Goal: Download file/media

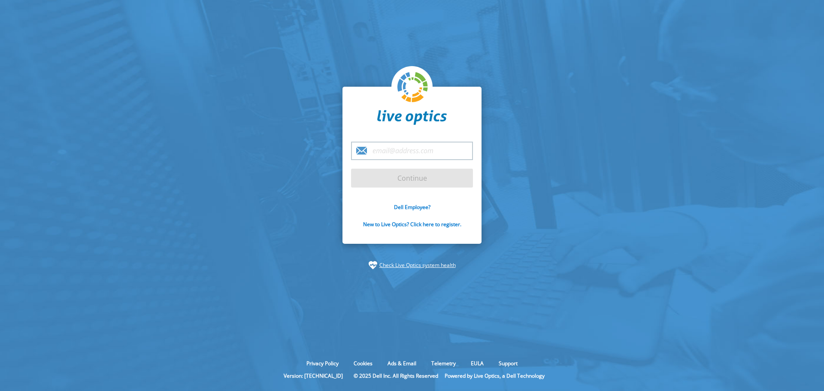
click at [427, 148] on input "email" at bounding box center [412, 151] width 122 height 18
type input "[EMAIL_ADDRESS][DOMAIN_NAME]"
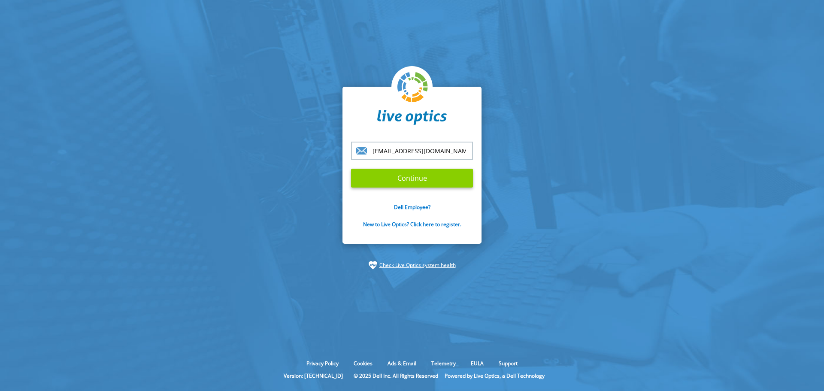
click at [425, 178] on input "Continue" at bounding box center [412, 178] width 122 height 19
click at [416, 177] on input "Continue" at bounding box center [412, 178] width 122 height 19
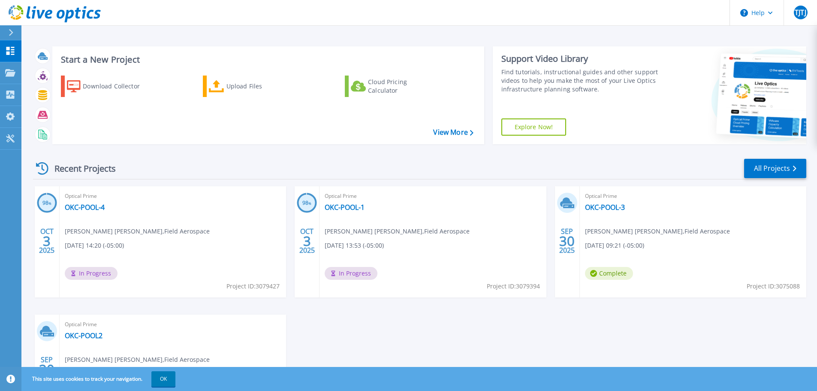
click at [105, 59] on h3 "Start a New Project" at bounding box center [267, 59] width 412 height 9
click at [462, 132] on link "View More" at bounding box center [453, 132] width 40 height 8
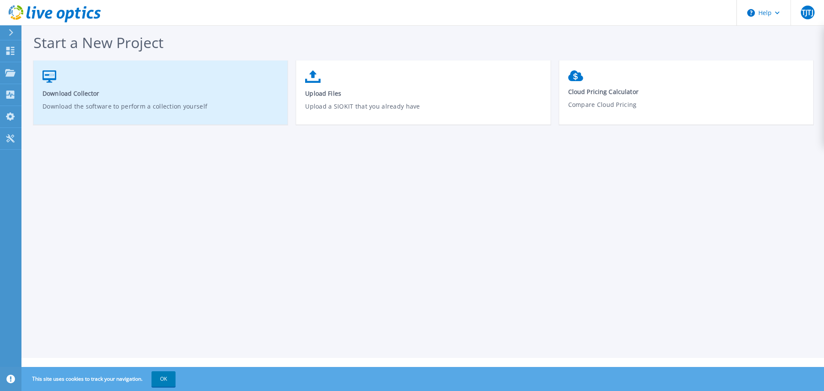
click at [91, 98] on link "Download Collector Download the software to perform a collection yourself" at bounding box center [160, 96] width 254 height 61
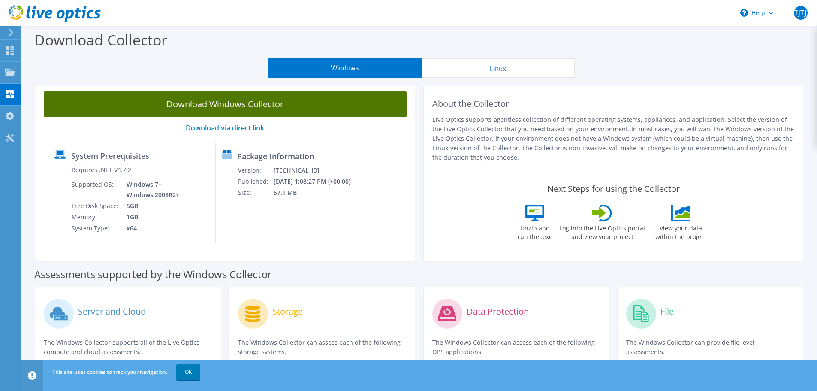
click at [186, 108] on link "Download Windows Collector" at bounding box center [225, 104] width 363 height 26
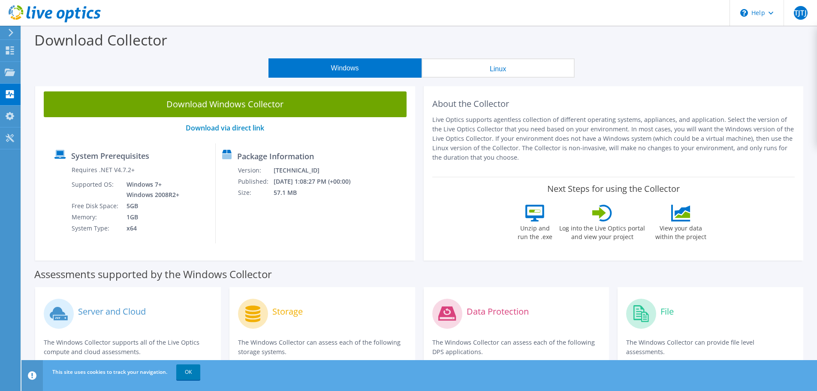
click at [486, 71] on button "Linux" at bounding box center [498, 67] width 153 height 19
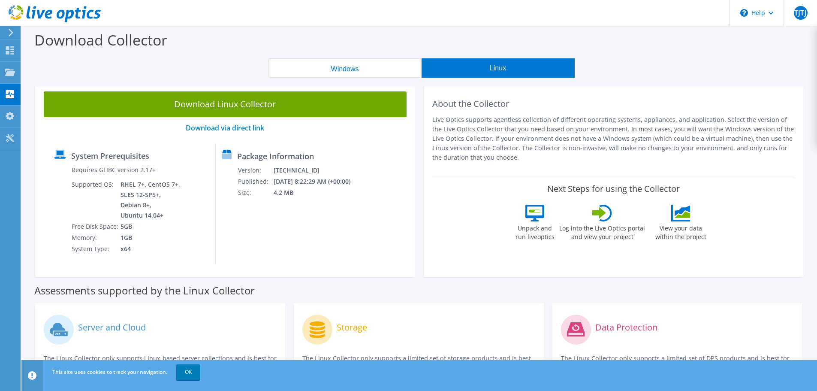
click at [8, 32] on icon at bounding box center [11, 33] width 6 height 8
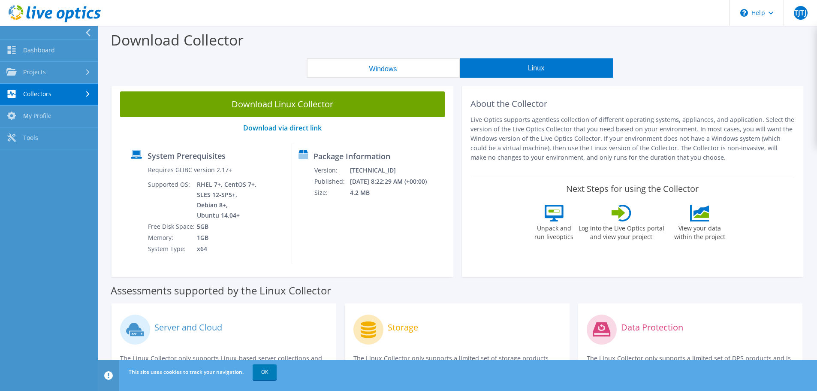
click at [412, 67] on button "Windows" at bounding box center [383, 67] width 153 height 19
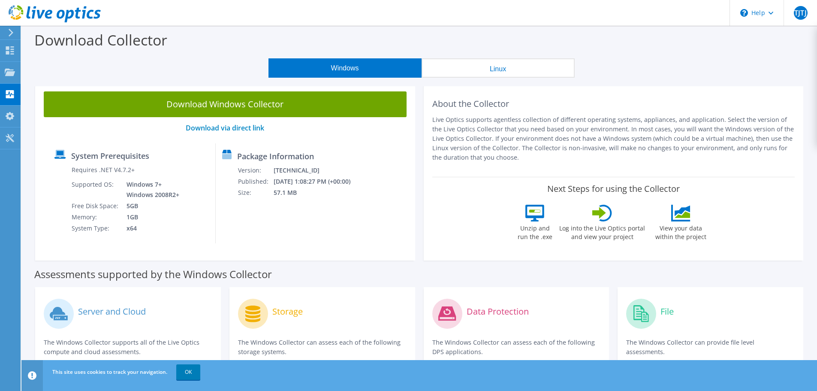
click at [504, 68] on button "Linux" at bounding box center [498, 67] width 153 height 19
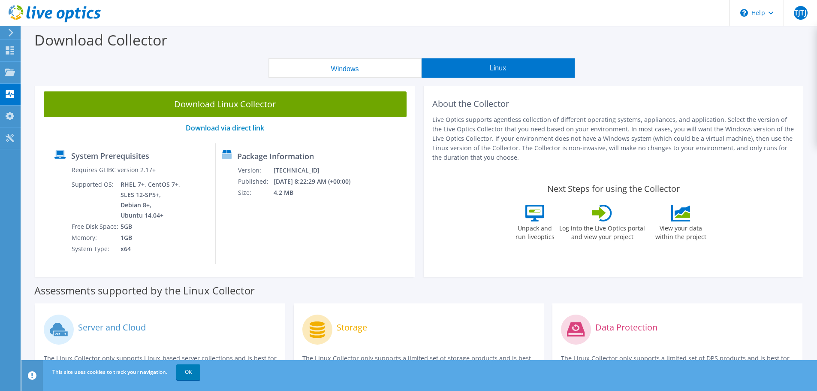
click at [397, 67] on button "Windows" at bounding box center [345, 67] width 153 height 19
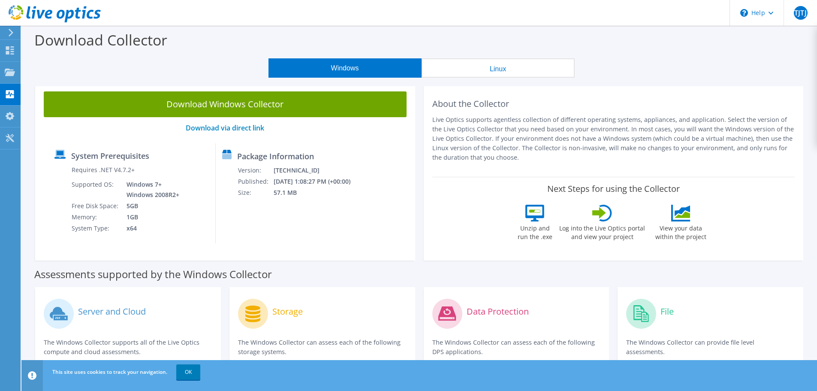
click at [475, 70] on button "Linux" at bounding box center [498, 67] width 153 height 19
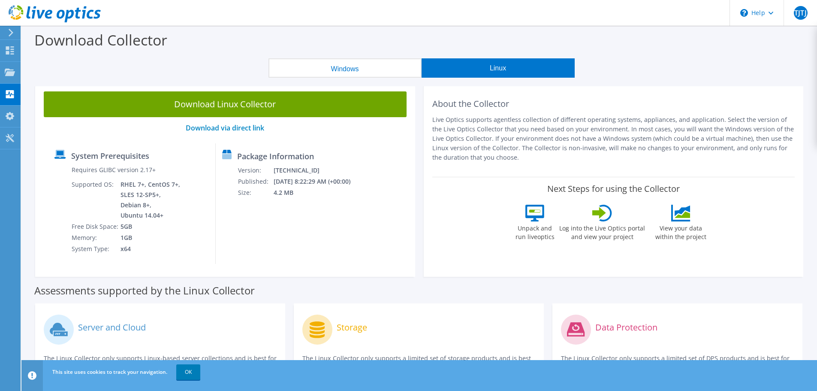
click at [367, 74] on button "Windows" at bounding box center [345, 67] width 153 height 19
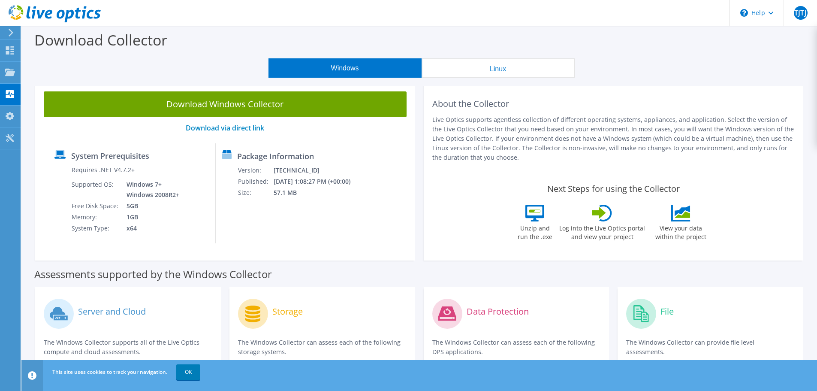
click at [454, 73] on button "Linux" at bounding box center [498, 67] width 153 height 19
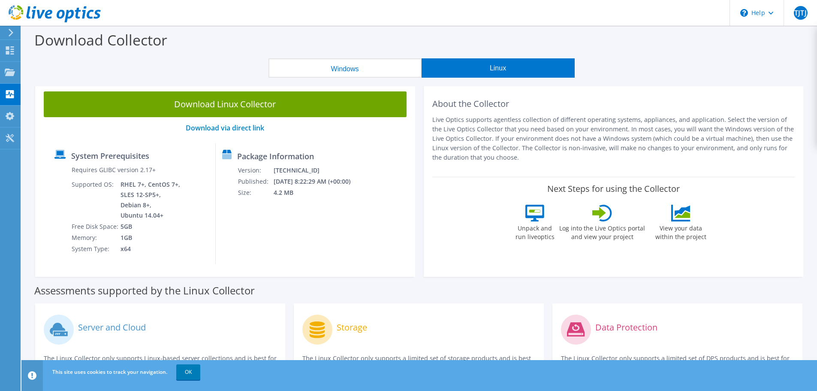
click at [348, 71] on button "Windows" at bounding box center [345, 67] width 153 height 19
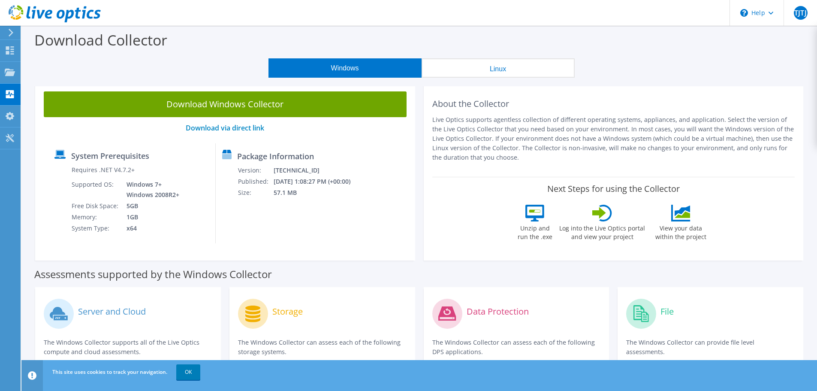
click at [9, 33] on icon at bounding box center [11, 33] width 6 height 8
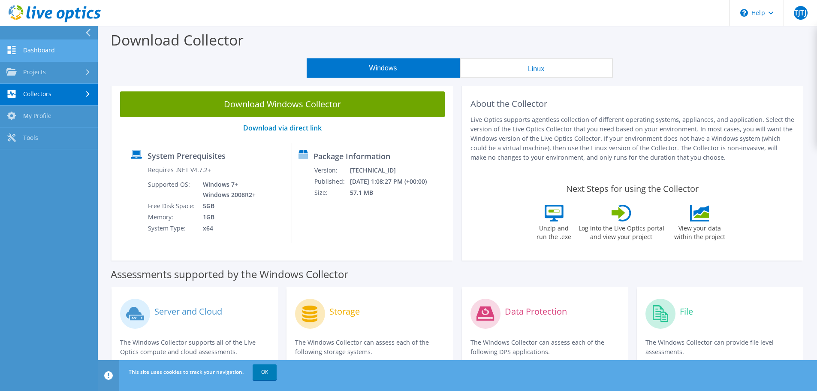
click at [31, 53] on link "Dashboard" at bounding box center [49, 51] width 98 height 22
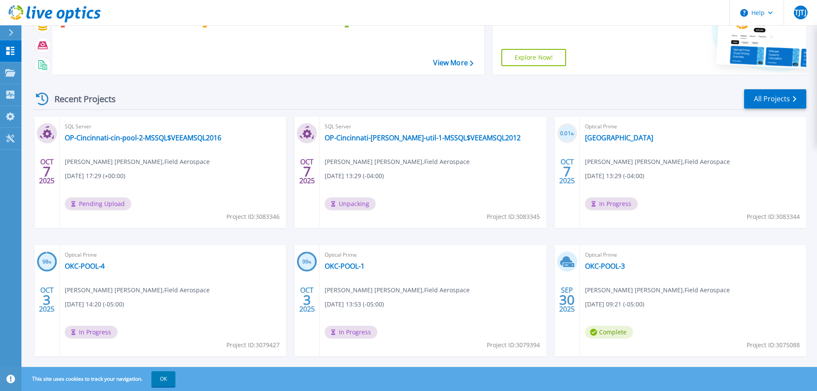
scroll to position [85, 0]
